Goal: Task Accomplishment & Management: Use online tool/utility

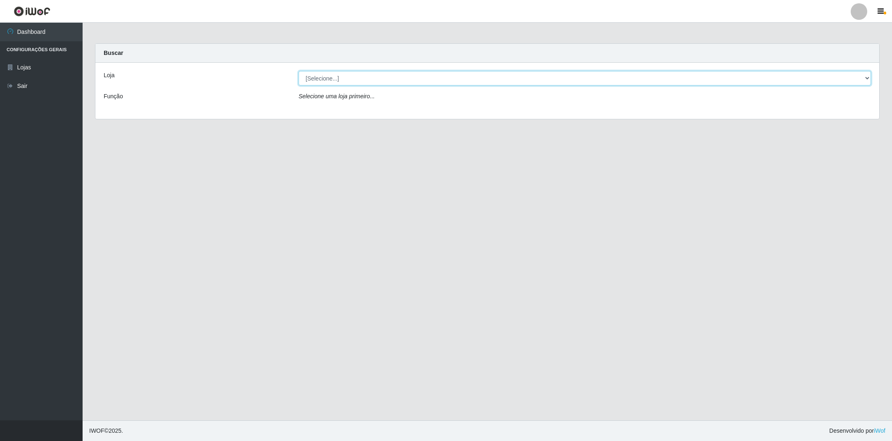
click at [864, 77] on select "[Selecione...] SuperShow - Asa Norte" at bounding box center [585, 78] width 573 height 14
click at [499, 105] on div "Loja [Selecione...] SuperShow - Asa Norte Função Selecione uma loja primeiro..." at bounding box center [487, 91] width 784 height 56
click at [516, 78] on select "[Selecione...] SuperShow - Asa Norte" at bounding box center [585, 78] width 573 height 14
select select "71"
click at [299, 71] on select "[Selecione...] SuperShow - Asa Norte" at bounding box center [585, 78] width 573 height 14
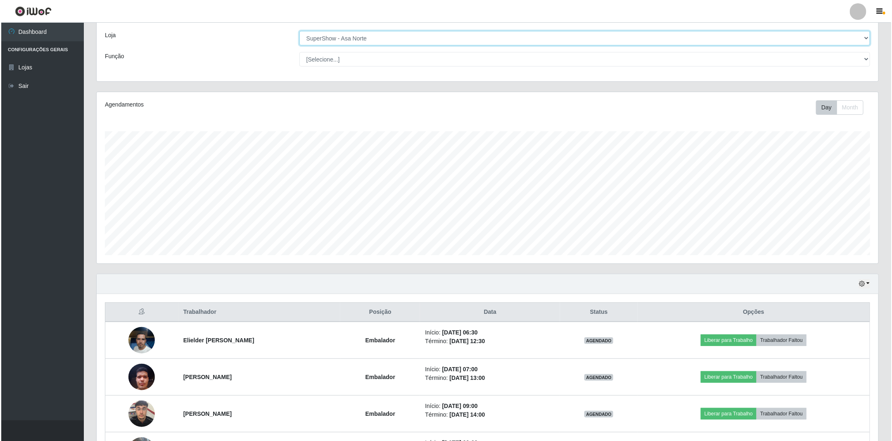
scroll to position [62, 0]
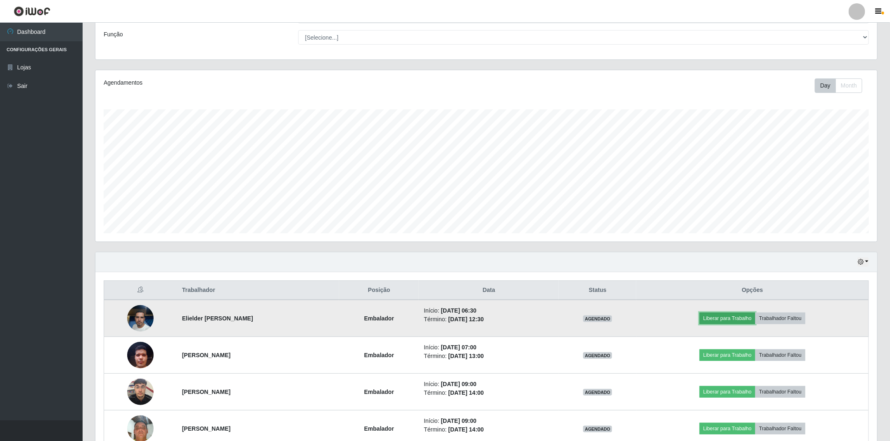
click at [746, 320] on button "Liberar para Trabalho" at bounding box center [728, 319] width 56 height 12
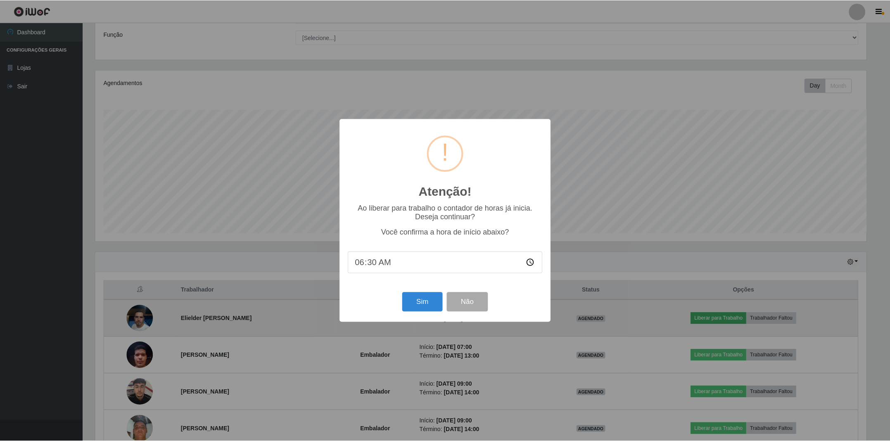
scroll to position [172, 773]
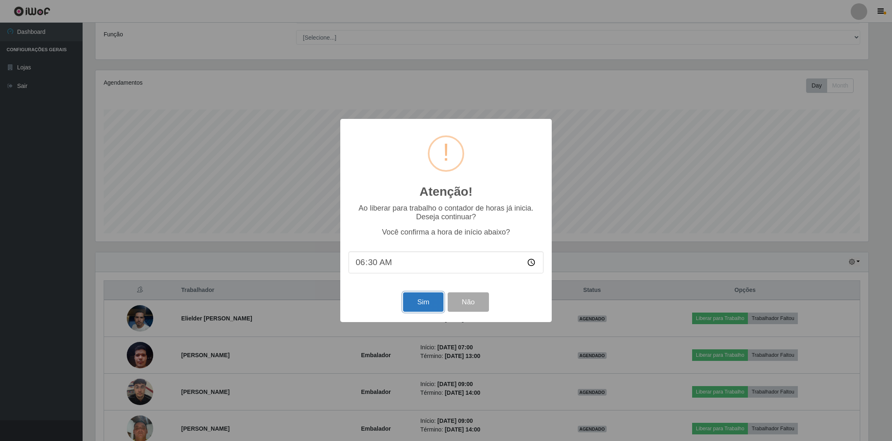
click at [427, 304] on button "Sim" at bounding box center [423, 301] width 40 height 19
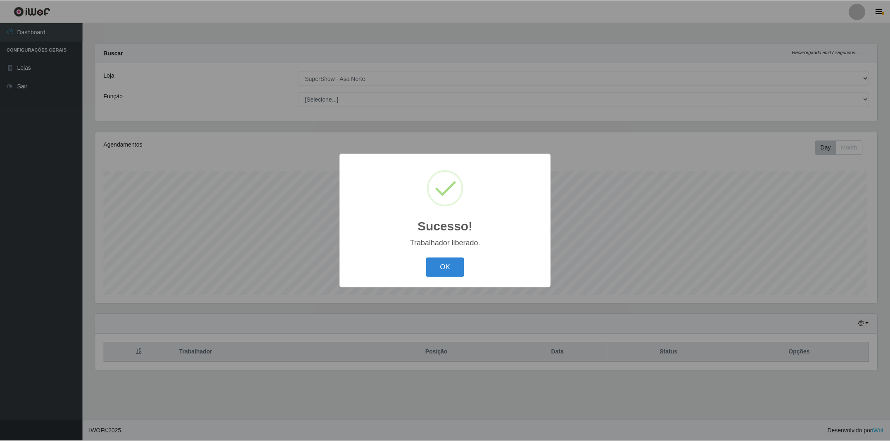
scroll to position [172, 783]
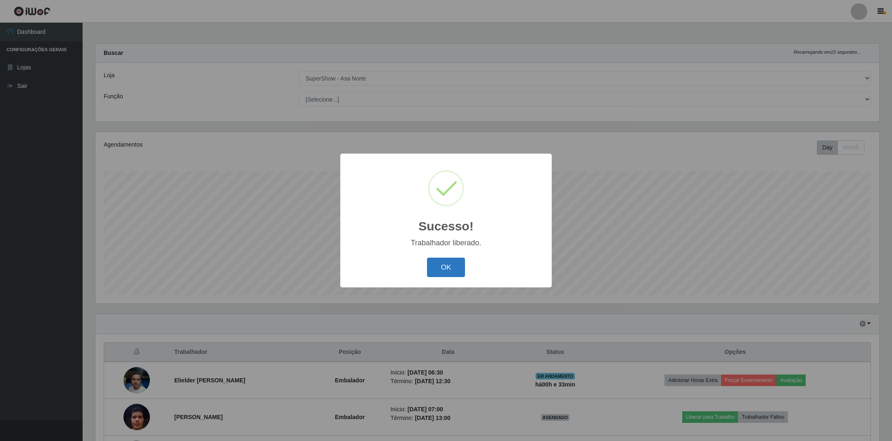
click at [452, 268] on button "OK" at bounding box center [446, 267] width 38 height 19
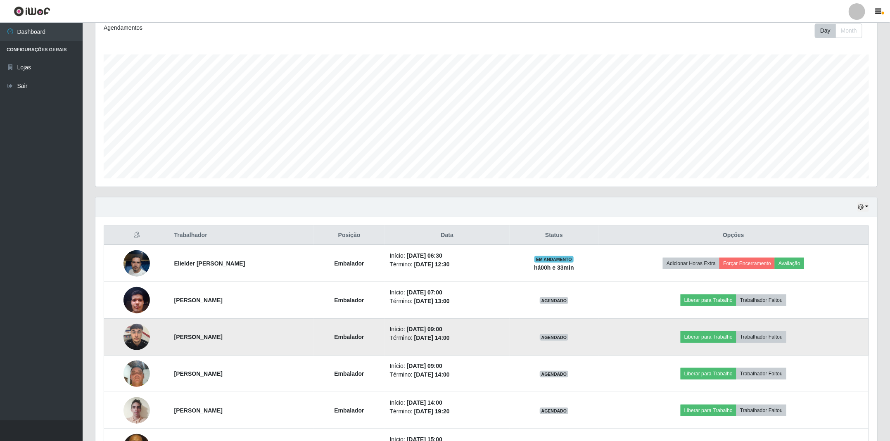
scroll to position [97, 0]
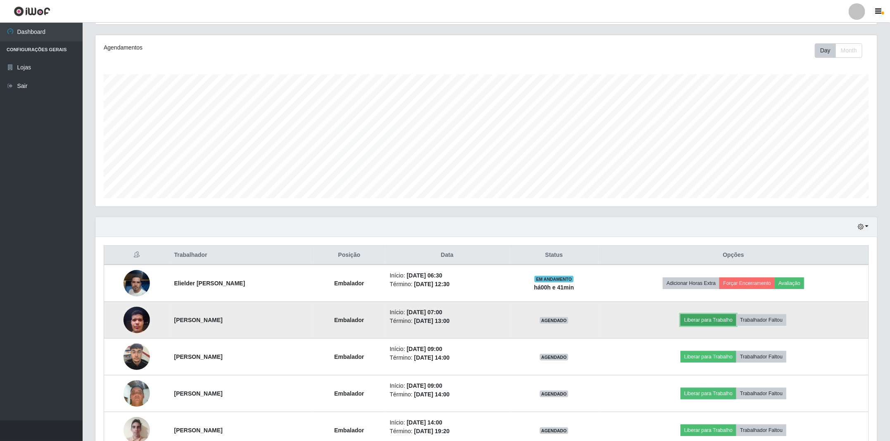
click at [708, 321] on button "Liberar para Trabalho" at bounding box center [709, 320] width 56 height 12
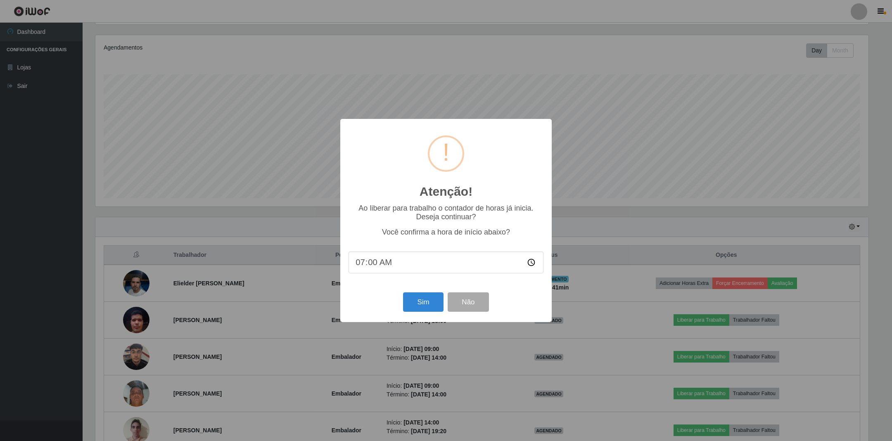
click at [376, 264] on input "07:00" at bounding box center [446, 263] width 195 height 22
type input "07:12"
click at [430, 305] on button "Sim" at bounding box center [423, 301] width 40 height 19
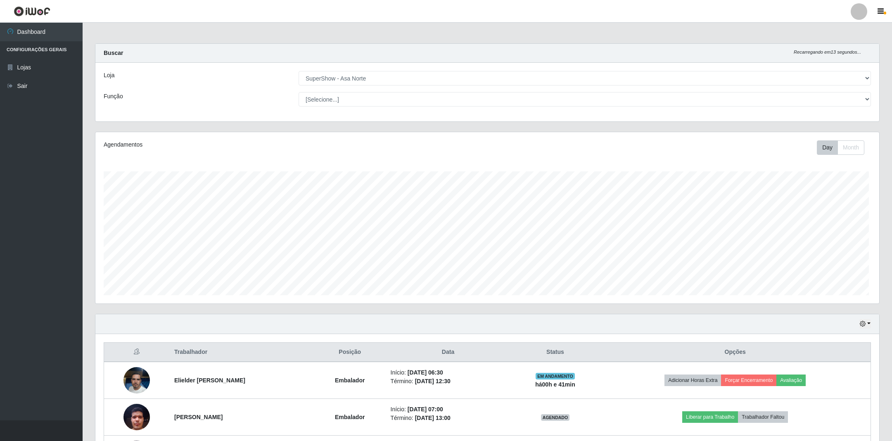
scroll to position [172, 783]
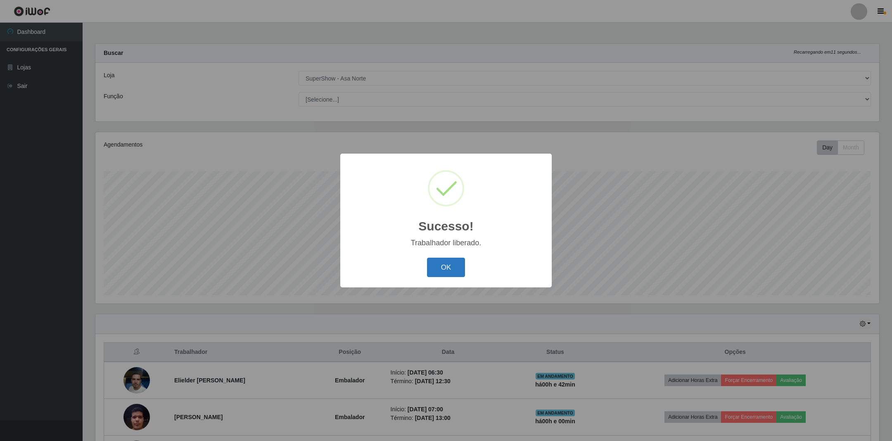
click at [439, 276] on button "OK" at bounding box center [446, 267] width 38 height 19
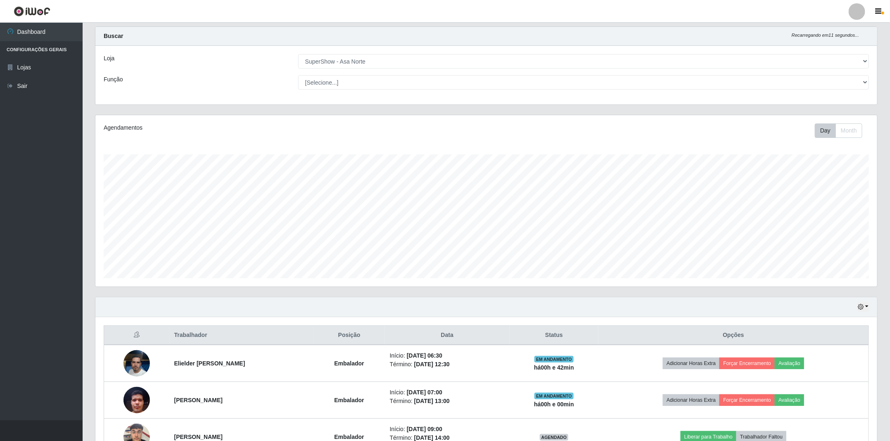
scroll to position [412948, 412338]
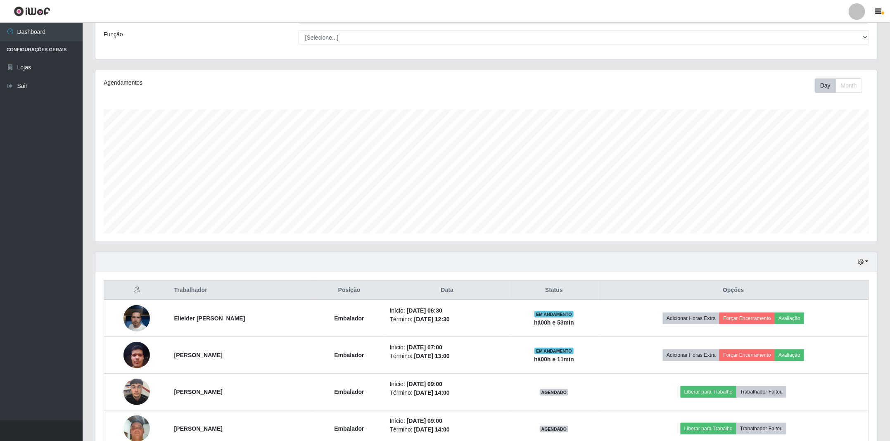
drag, startPoint x: 882, startPoint y: 82, endPoint x: 884, endPoint y: 147, distance: 64.9
click at [884, 147] on div "Carregando... Buscar Recarregando em 22 segundos... Loja [Selecione...] SuperSh…" at bounding box center [487, 278] width 808 height 595
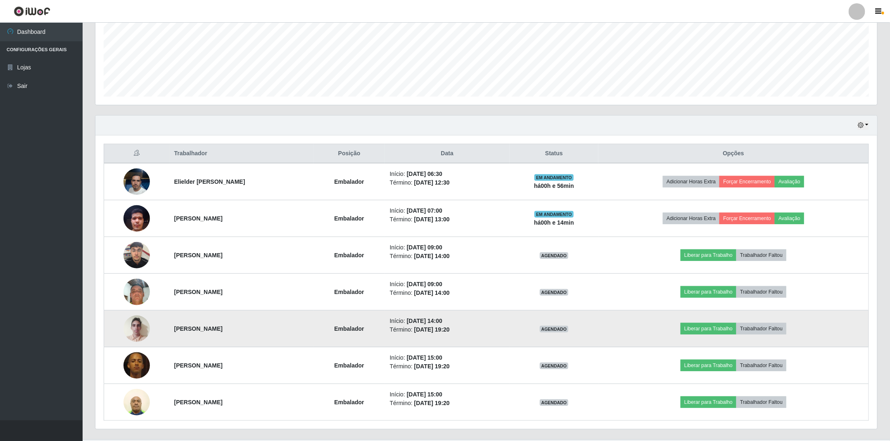
scroll to position [221, 0]
